Goal: Information Seeking & Learning: Compare options

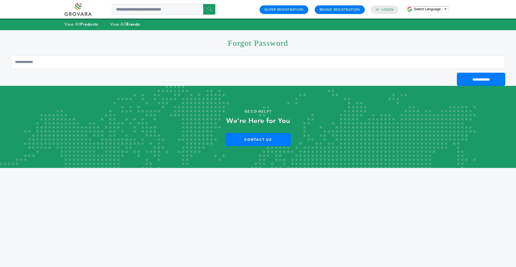
click at [378, 111] on p "Need Help?" at bounding box center [258, 112] width 465 height 8
click at [269, 59] on input "Email Address" at bounding box center [258, 61] width 495 height 13
click at [125, 44] on h1 "Forgot Password" at bounding box center [258, 42] width 495 height 25
click at [84, 22] on strong "Products" at bounding box center [89, 24] width 18 height 5
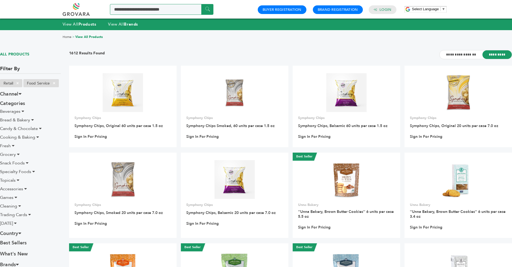
click at [153, 12] on input "Search a product or brand..." at bounding box center [162, 9] width 104 height 11
type input "*******"
click at [201, 4] on input "******" at bounding box center [207, 9] width 12 height 10
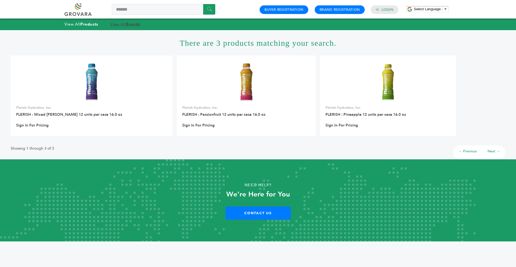
click at [120, 23] on link "View All Brands" at bounding box center [125, 24] width 30 height 5
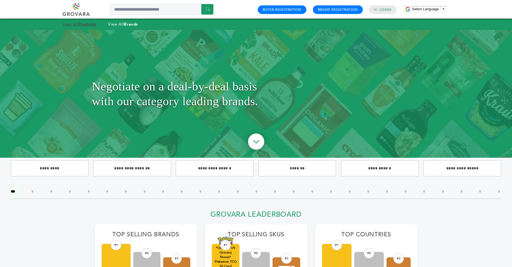
click at [83, 24] on strong "Products" at bounding box center [88, 24] width 18 height 5
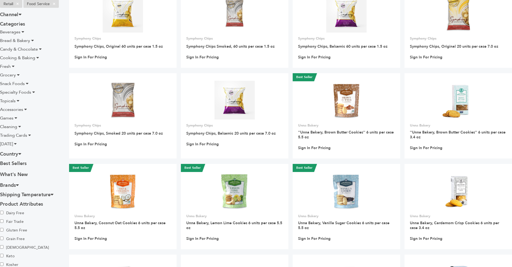
scroll to position [48, 0]
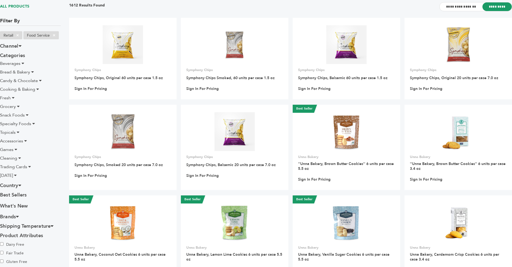
click at [24, 63] on icon at bounding box center [23, 63] width 3 height 4
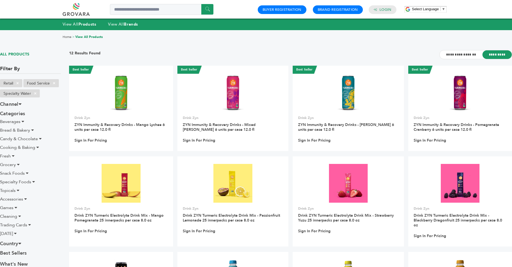
click at [24, 123] on icon at bounding box center [23, 121] width 3 height 4
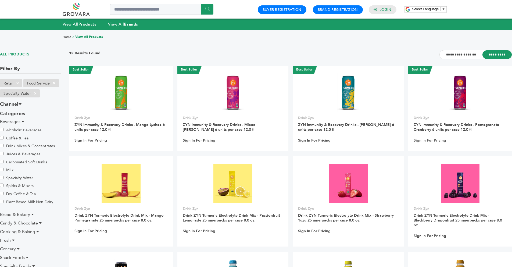
click at [15, 154] on label "Juices & Beverages" at bounding box center [20, 154] width 40 height 6
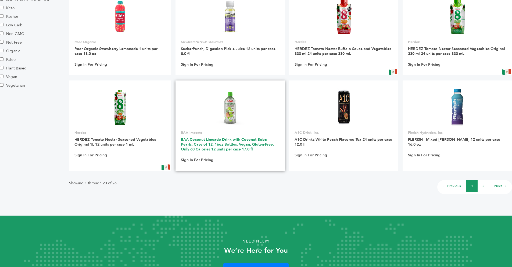
scroll to position [378, 0]
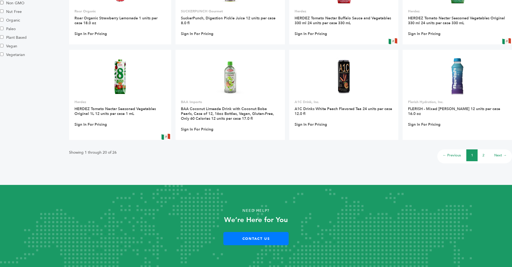
click at [483, 155] on link "2" at bounding box center [484, 155] width 2 height 5
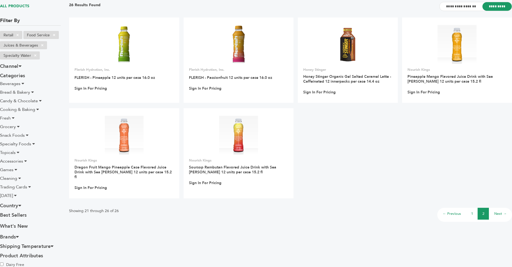
scroll to position [41, 0]
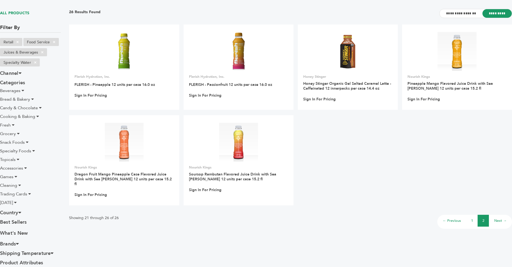
click at [473, 218] on link "1" at bounding box center [472, 220] width 2 height 5
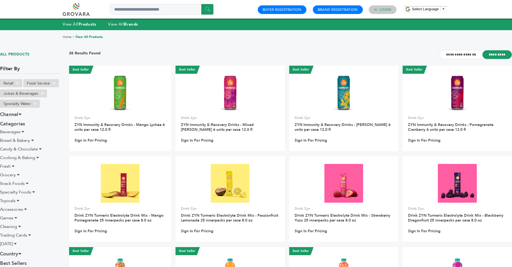
click at [380, 9] on link "Login" at bounding box center [386, 9] width 12 height 5
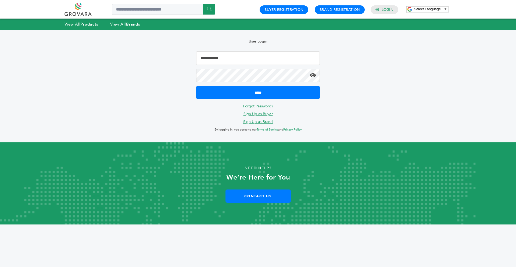
click at [229, 62] on input "Email Address" at bounding box center [258, 57] width 124 height 13
type input "**********"
click at [196, 86] on input "*****" at bounding box center [258, 92] width 124 height 13
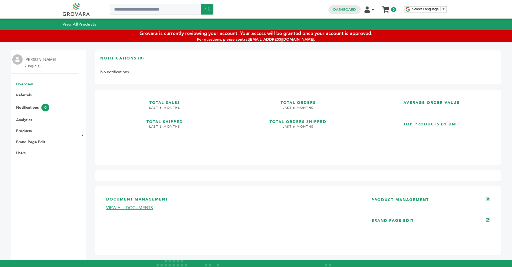
click at [41, 66] on li "[PERSON_NAME] - 2 login(s)" at bounding box center [41, 62] width 35 height 13
click at [42, 63] on li "[PERSON_NAME] - 2 login(s)" at bounding box center [41, 62] width 35 height 13
click at [29, 95] on link "Referrals" at bounding box center [24, 94] width 16 height 5
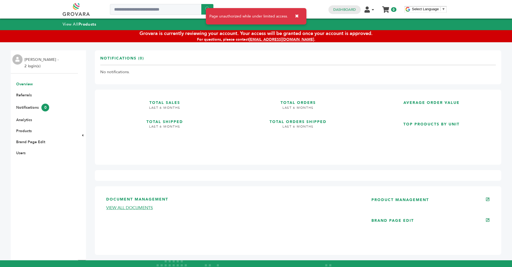
click at [26, 84] on link "Overview" at bounding box center [24, 83] width 17 height 5
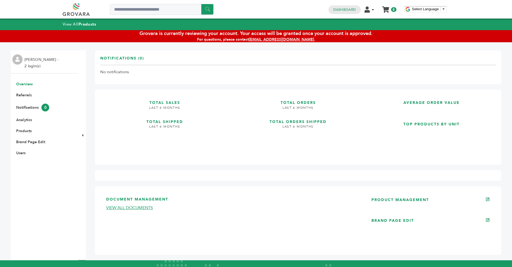
click at [37, 65] on li "[PERSON_NAME] - 2 login(s)" at bounding box center [41, 62] width 35 height 13
click at [30, 69] on li "[PERSON_NAME] - 2 login(s)" at bounding box center [41, 62] width 35 height 13
click at [31, 68] on li "Micah Urbach - 2 login(s)" at bounding box center [41, 62] width 35 height 13
click at [344, 9] on link "Dashboard" at bounding box center [344, 9] width 23 height 5
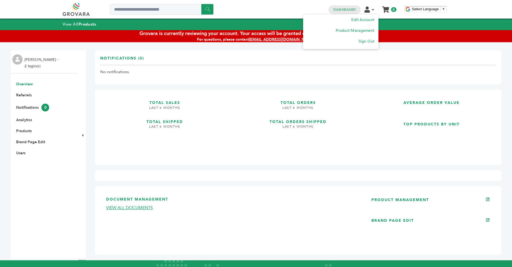
click at [369, 10] on icon at bounding box center [367, 9] width 5 height 6
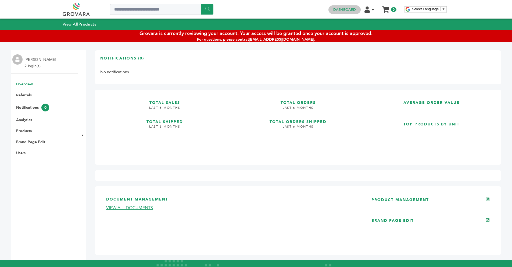
click at [346, 7] on link "Dashboard" at bounding box center [344, 9] width 23 height 5
click at [25, 100] on ul "Overview Document Management (0) Expired/Missing (0) Expiring Soon (0) Countrie…" at bounding box center [44, 118] width 67 height 74
click at [26, 122] on link "Analytics" at bounding box center [24, 119] width 16 height 5
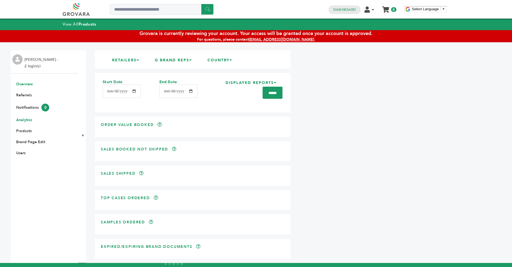
click at [32, 84] on link "Overview" at bounding box center [24, 83] width 17 height 5
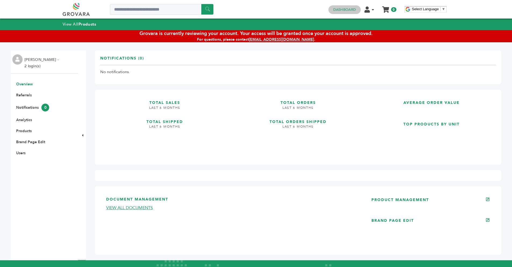
click at [340, 8] on link "Dashboard" at bounding box center [344, 9] width 23 height 5
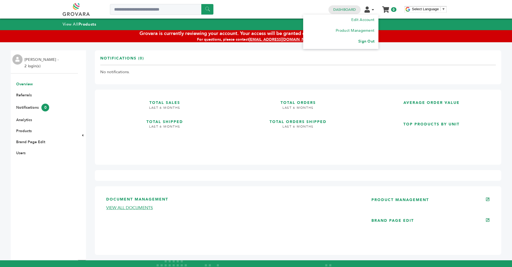
click at [366, 40] on link "Sign Out" at bounding box center [366, 41] width 16 height 5
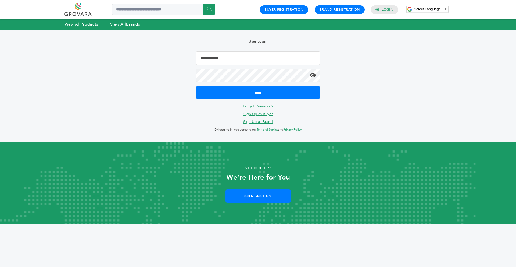
click at [244, 58] on input "Email Address" at bounding box center [258, 57] width 124 height 13
type input "**********"
click at [196, 86] on input "*****" at bounding box center [258, 92] width 124 height 13
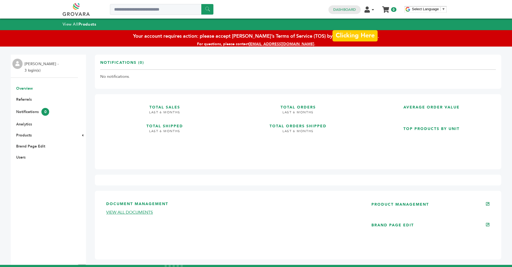
click at [349, 37] on link "Clicking Here" at bounding box center [355, 35] width 45 height 11
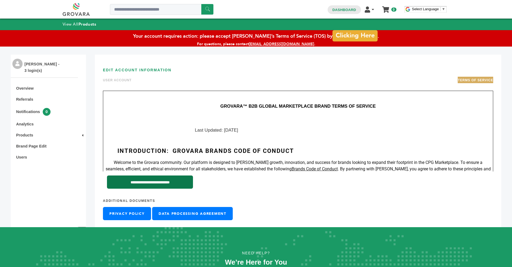
click at [140, 182] on input "**********" at bounding box center [150, 181] width 86 height 13
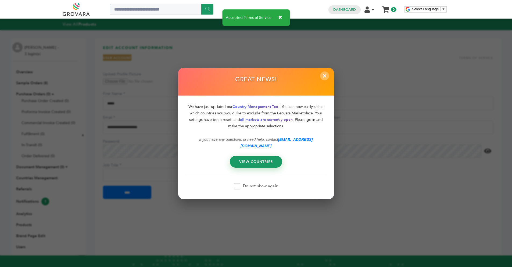
click at [326, 78] on span "×" at bounding box center [324, 75] width 9 height 9
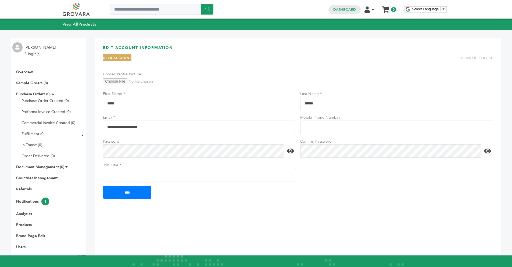
scroll to position [1, 0]
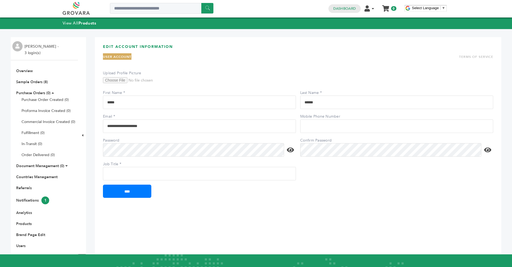
click at [134, 174] on input "Job Title" at bounding box center [199, 173] width 193 height 13
type input "***"
click at [142, 192] on input "****" at bounding box center [127, 190] width 48 height 13
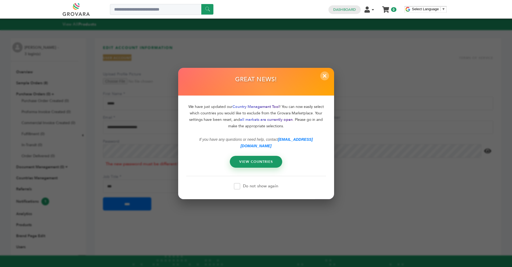
click at [327, 79] on span "×" at bounding box center [324, 75] width 9 height 9
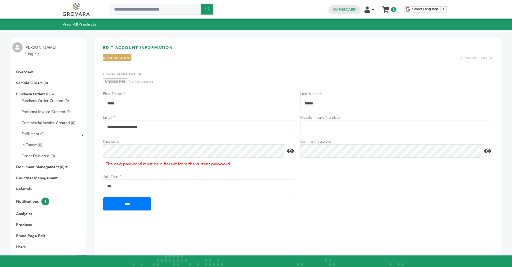
click at [131, 164] on div "The new password must be different from the current password." at bounding box center [199, 164] width 193 height 10
click at [331, 143] on label "Confirm Password" at bounding box center [319, 141] width 38 height 5
click at [103, 197] on input "****" at bounding box center [127, 203] width 48 height 13
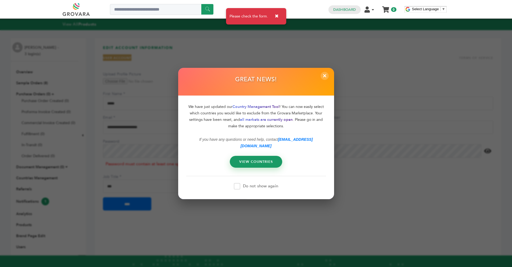
click at [254, 184] on label "Do not show again" at bounding box center [256, 186] width 44 height 6
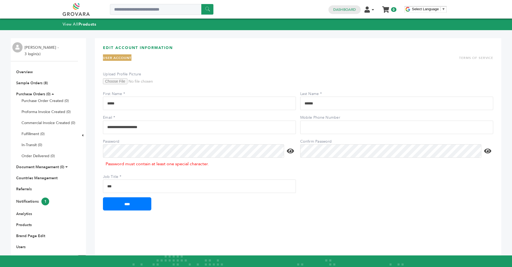
click at [103, 197] on input "****" at bounding box center [127, 203] width 48 height 13
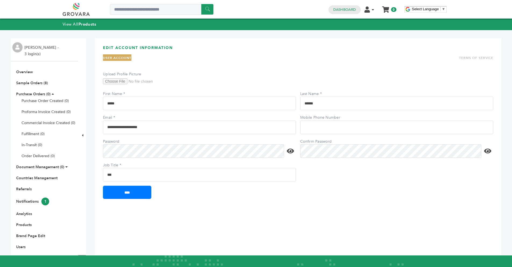
click at [328, 9] on div "Dashboard Edit Account Product Management Order Management Sign Out My Cart You…" at bounding box center [362, 9] width 73 height 9
click at [339, 9] on link "Dashboard" at bounding box center [344, 9] width 23 height 5
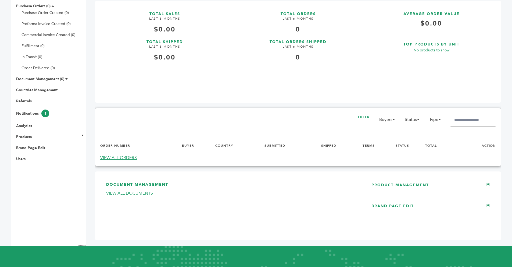
scroll to position [91, 0]
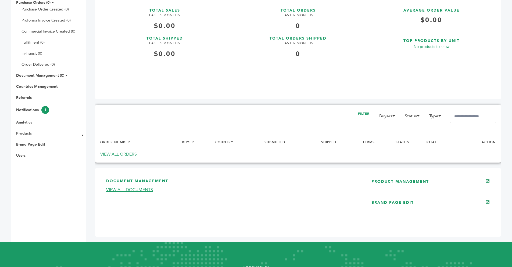
click at [113, 157] on link "VIEW ALL ORDERS" at bounding box center [118, 154] width 37 height 6
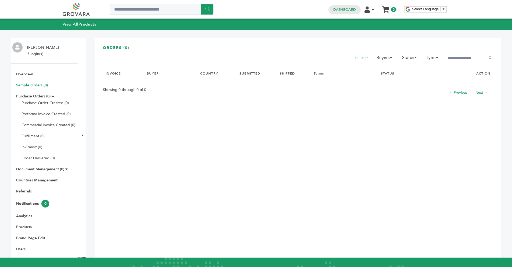
click at [42, 86] on link "Sample Orders (8)" at bounding box center [32, 85] width 32 height 5
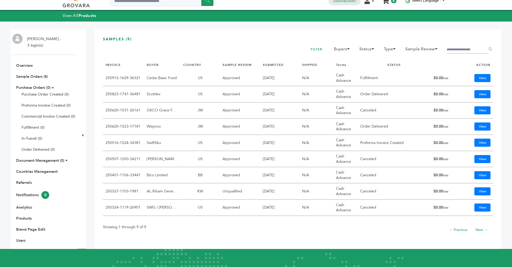
scroll to position [9, 0]
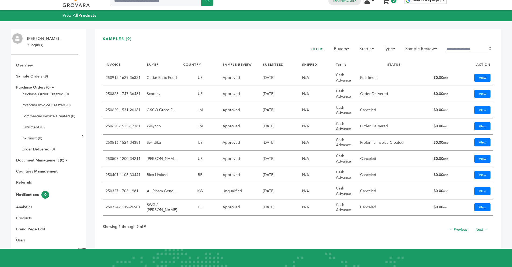
drag, startPoint x: 147, startPoint y: 204, endPoint x: 166, endPoint y: 210, distance: 20.1
click at [166, 210] on td "SWG / Scott Queathem" at bounding box center [162, 207] width 37 height 16
copy td "SWG / Scott Queathem"
click at [203, 222] on div "Showing 1 through 9 of 9 ← Previous Next →" at bounding box center [298, 228] width 390 height 18
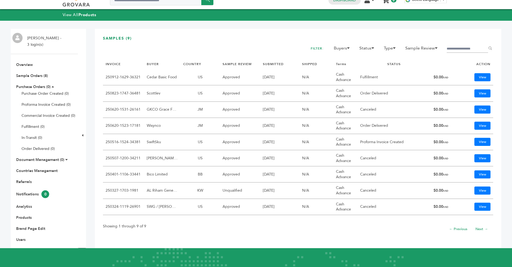
scroll to position [10, 0]
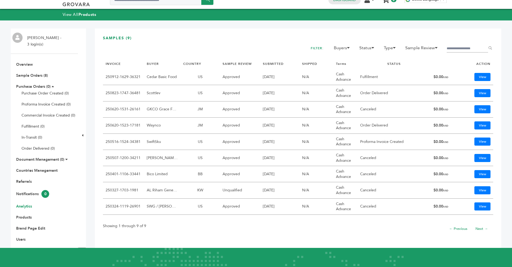
click at [22, 205] on link "Analytics" at bounding box center [24, 206] width 16 height 5
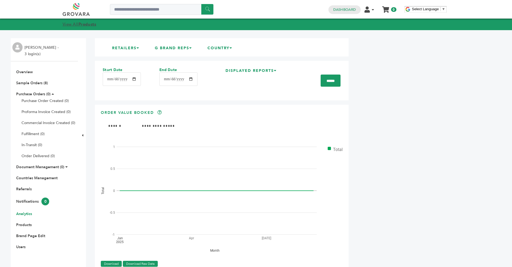
click at [79, 24] on link "View All Products" at bounding box center [80, 24] width 34 height 5
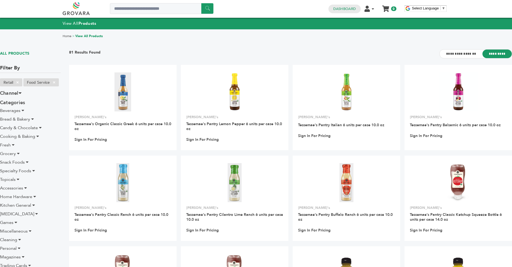
scroll to position [1, 0]
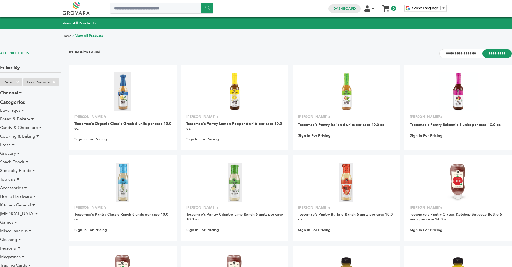
click at [20, 109] on li "Beverages" at bounding box center [30, 110] width 61 height 6
click at [22, 110] on icon at bounding box center [23, 110] width 3 height 4
click at [13, 175] on label "Specialty Water" at bounding box center [19, 174] width 38 height 6
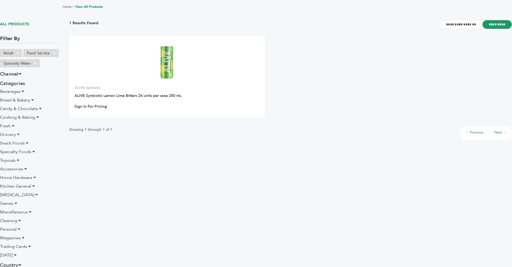
scroll to position [31, 0]
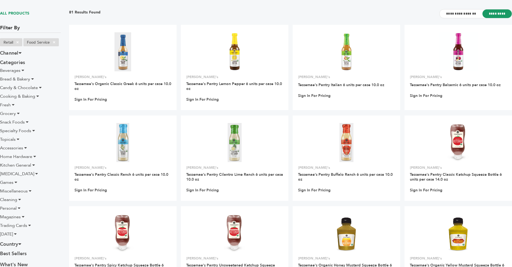
scroll to position [46, 0]
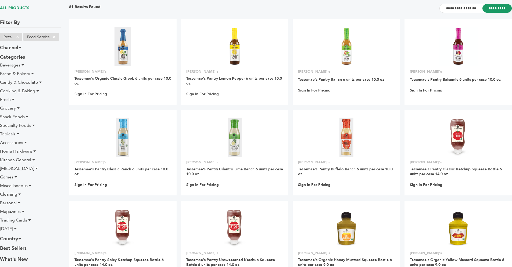
click at [23, 66] on icon at bounding box center [23, 65] width 3 height 4
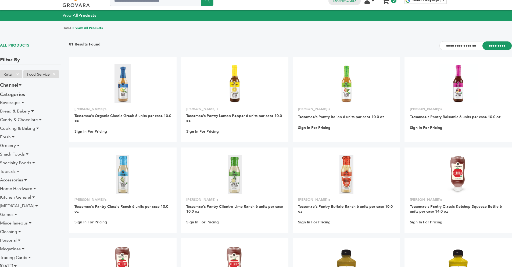
scroll to position [9, 0]
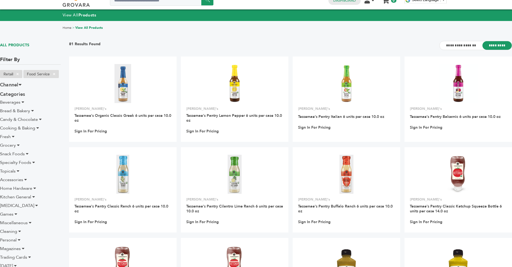
click at [22, 103] on icon at bounding box center [23, 102] width 3 height 4
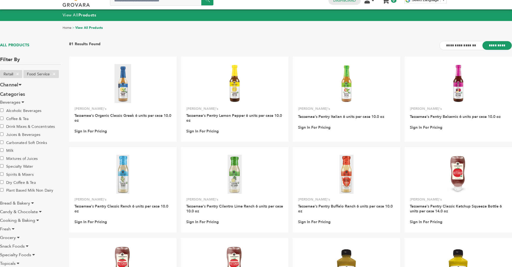
click at [18, 168] on label "Specialty Water" at bounding box center [19, 166] width 38 height 6
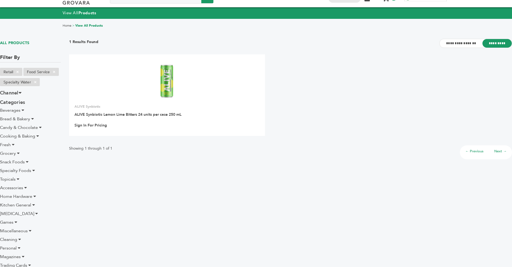
scroll to position [50, 0]
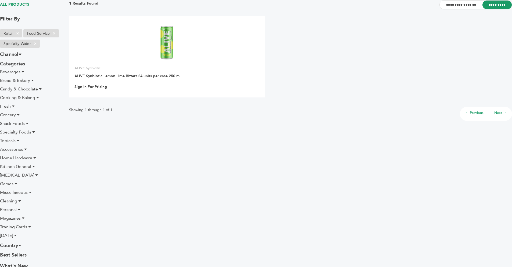
click at [23, 73] on icon at bounding box center [23, 71] width 3 height 4
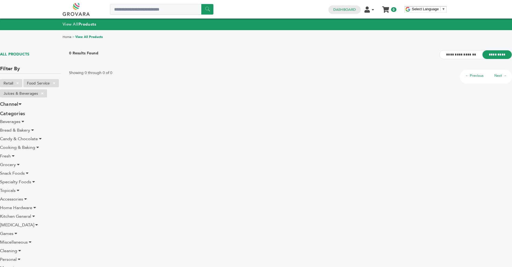
click at [77, 28] on div "View All Products" at bounding box center [256, 24] width 512 height 11
click at [78, 26] on link "View All Products" at bounding box center [80, 24] width 34 height 5
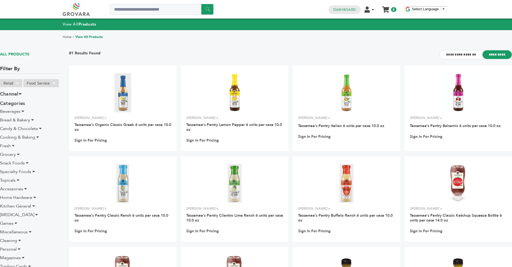
click at [95, 36] on link "View All Products" at bounding box center [89, 37] width 28 height 4
click at [64, 38] on link "Home" at bounding box center [67, 37] width 9 height 4
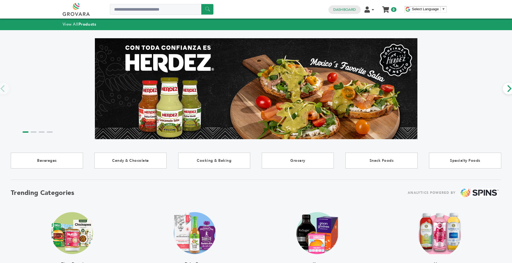
click at [80, 12] on link at bounding box center [82, 9] width 39 height 13
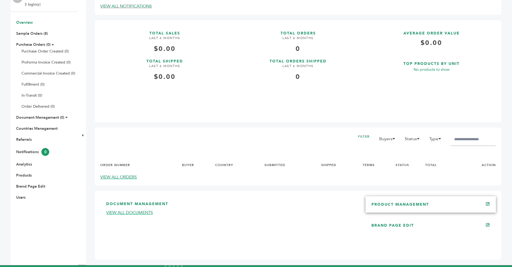
scroll to position [104, 0]
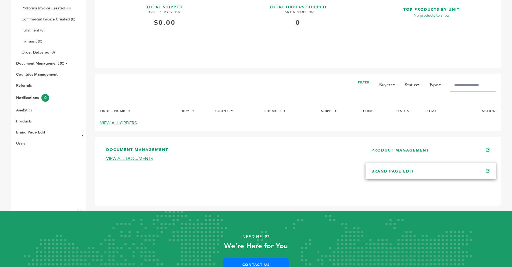
click at [398, 173] on link "BRAND PAGE EDIT" at bounding box center [393, 171] width 42 height 5
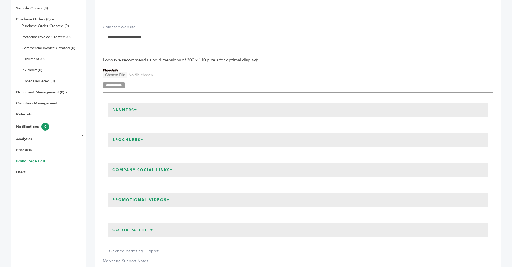
scroll to position [99, 0]
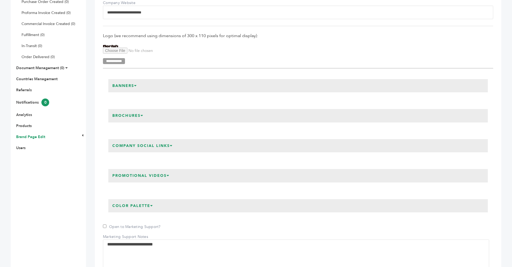
click at [149, 88] on div "Banners" at bounding box center [298, 85] width 380 height 13
click at [135, 84] on h3 "Banners" at bounding box center [124, 85] width 33 height 13
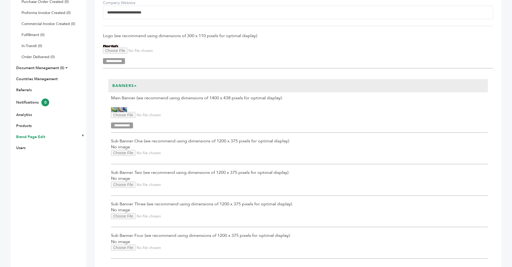
click at [140, 84] on h3 "Banners" at bounding box center [124, 85] width 33 height 13
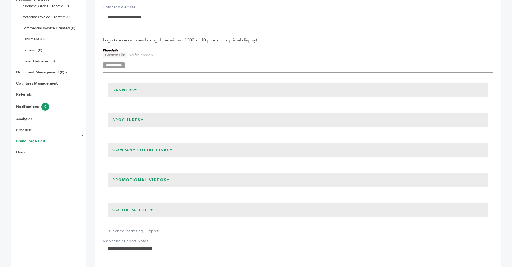
scroll to position [0, 0]
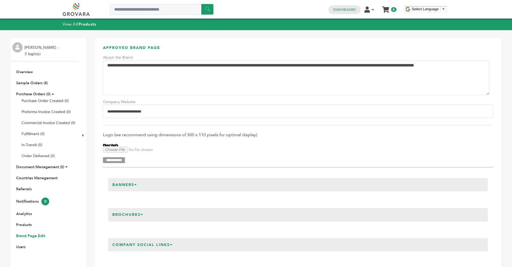
click at [91, 21] on div "View All Products" at bounding box center [256, 24] width 512 height 11
click at [89, 23] on strong "Products" at bounding box center [88, 24] width 18 height 5
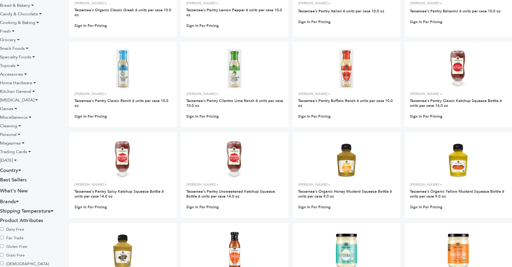
scroll to position [77, 0]
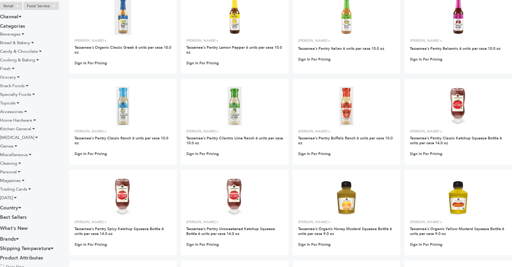
click at [16, 35] on span "Beverages" at bounding box center [10, 34] width 20 height 6
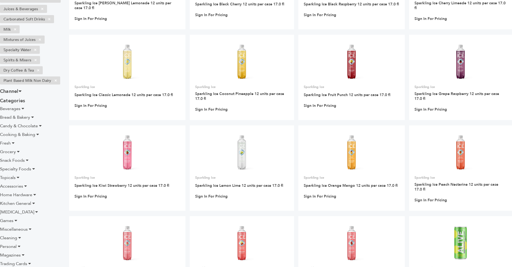
scroll to position [51, 0]
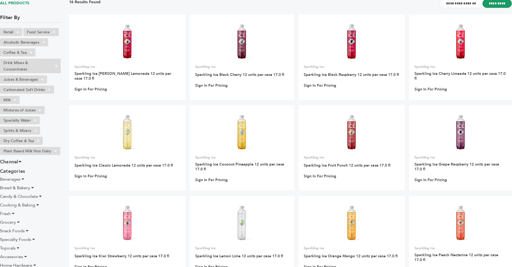
click at [23, 180] on icon at bounding box center [23, 179] width 3 height 4
click at [24, 179] on li "Beverages" at bounding box center [30, 179] width 61 height 6
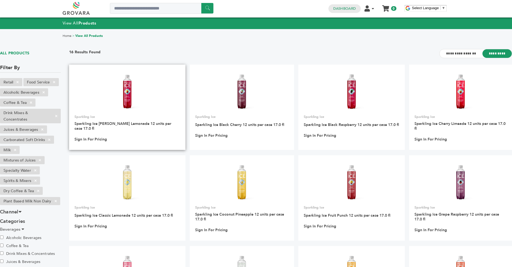
scroll to position [0, 0]
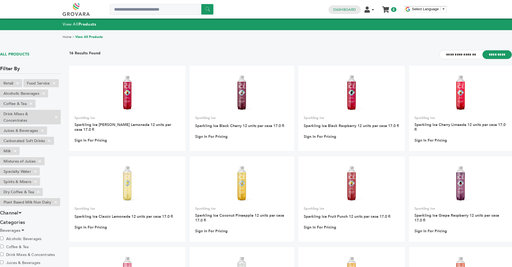
click at [65, 38] on link "Home" at bounding box center [67, 37] width 9 height 4
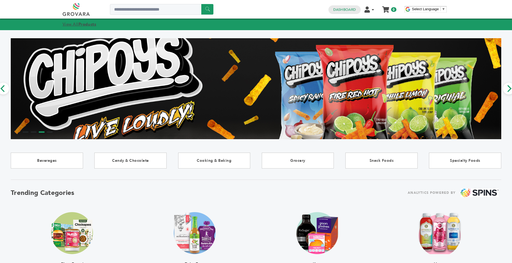
click at [82, 23] on strong "Products" at bounding box center [88, 24] width 18 height 5
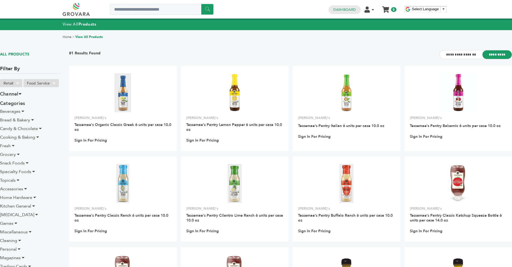
click at [10, 55] on h1 "ALL PRODUCTS" at bounding box center [30, 54] width 61 height 9
click at [13, 52] on h1 "ALL PRODUCTS" at bounding box center [30, 54] width 61 height 9
click at [26, 52] on h1 "ALL PRODUCTS" at bounding box center [30, 54] width 61 height 9
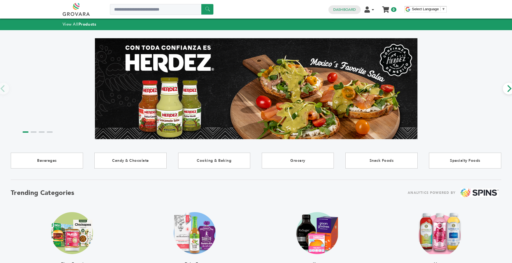
click at [508, 90] on icon "Next" at bounding box center [509, 88] width 7 height 7
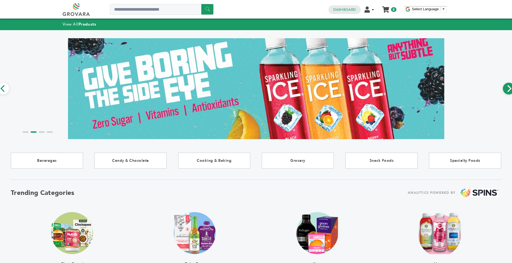
click at [504, 92] on button "Next" at bounding box center [509, 89] width 12 height 12
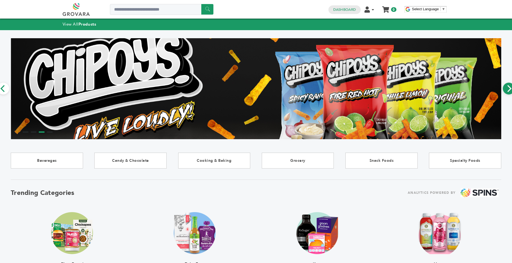
click at [504, 92] on button "Next" at bounding box center [509, 89] width 12 height 12
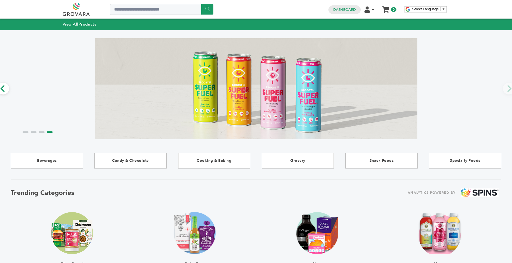
click at [82, 25] on strong "Products" at bounding box center [88, 24] width 18 height 5
